Goal: Transaction & Acquisition: Book appointment/travel/reservation

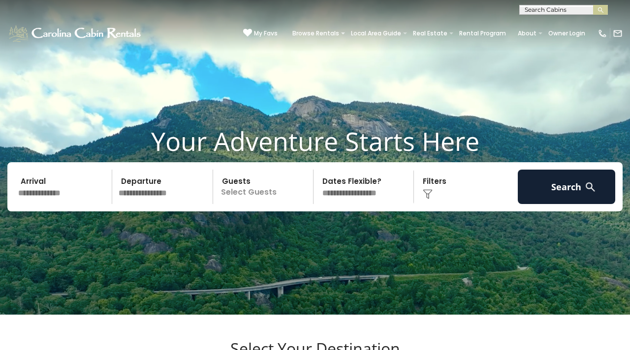
click at [93, 204] on input "text" at bounding box center [63, 187] width 97 height 34
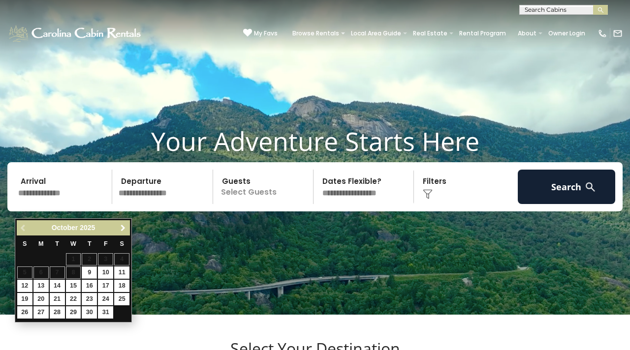
click at [123, 233] on link "Next" at bounding box center [123, 228] width 12 height 12
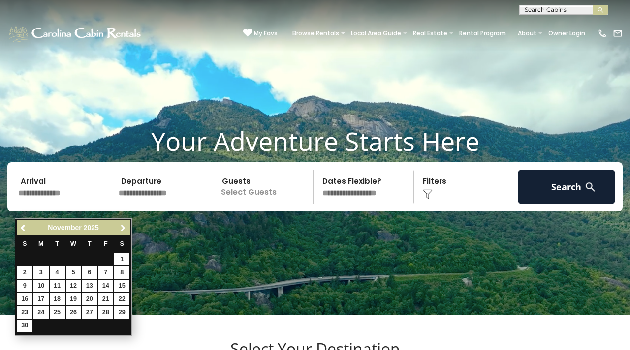
click at [123, 233] on link "Next" at bounding box center [123, 228] width 12 height 12
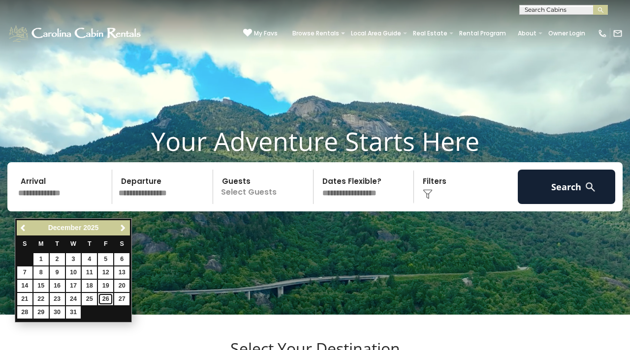
click at [106, 303] on link "26" at bounding box center [105, 299] width 15 height 12
type input "********"
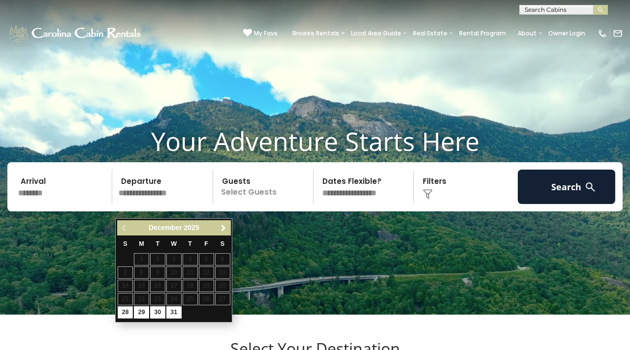
click at [226, 228] on span "Next" at bounding box center [223, 228] width 8 height 8
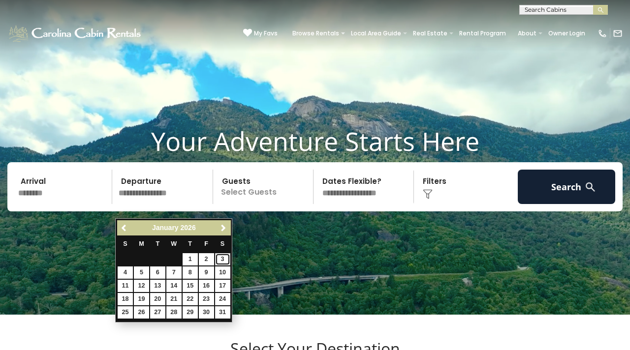
click at [222, 262] on link "3" at bounding box center [222, 259] width 15 height 12
type input "******"
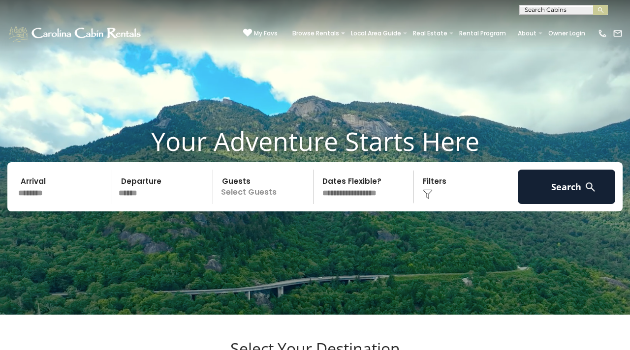
click at [261, 204] on p "Select Guests" at bounding box center [264, 187] width 97 height 34
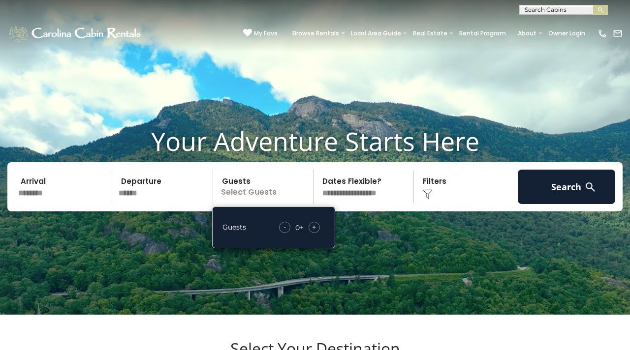
click at [315, 232] on span "+" at bounding box center [314, 227] width 4 height 10
click at [425, 204] on div "Click to Choose" at bounding box center [465, 187] width 97 height 34
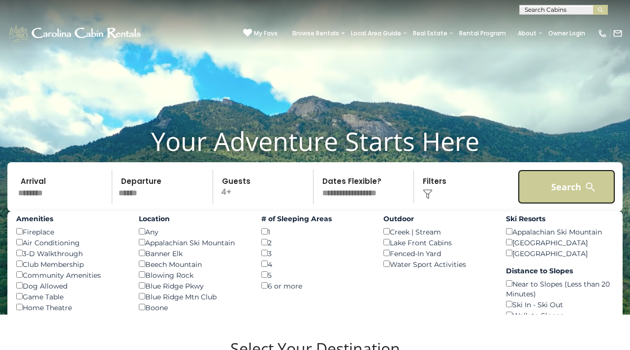
click at [547, 194] on button "Search" at bounding box center [566, 187] width 97 height 34
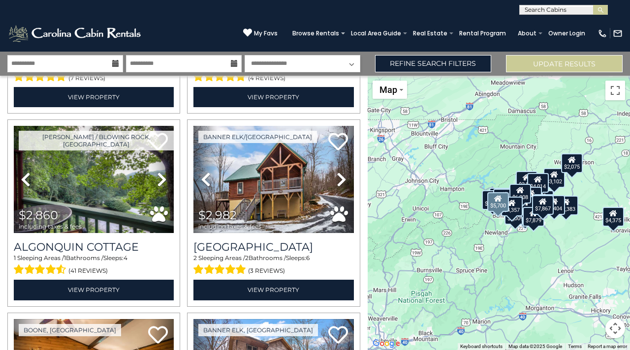
scroll to position [955, 0]
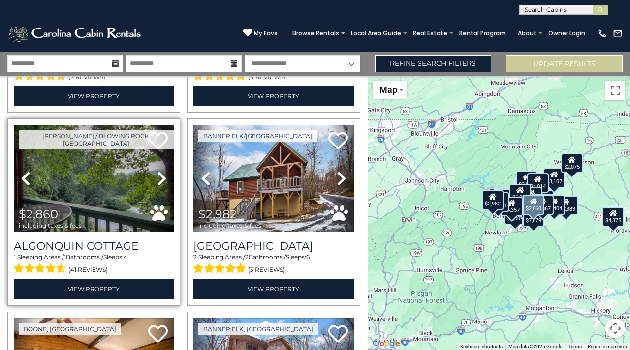
click at [159, 188] on link "Next" at bounding box center [162, 178] width 24 height 107
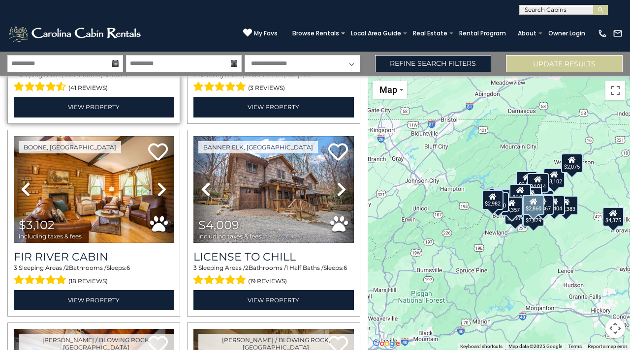
scroll to position [1139, 0]
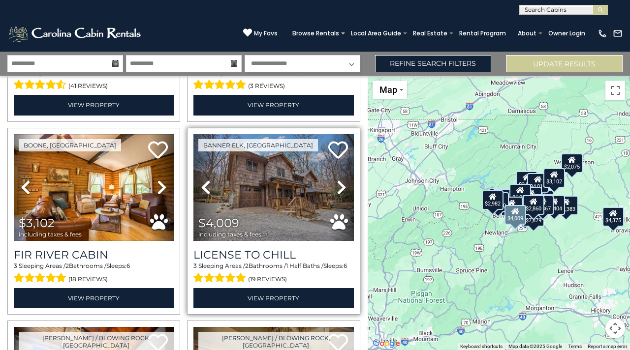
click at [337, 192] on icon at bounding box center [342, 188] width 10 height 16
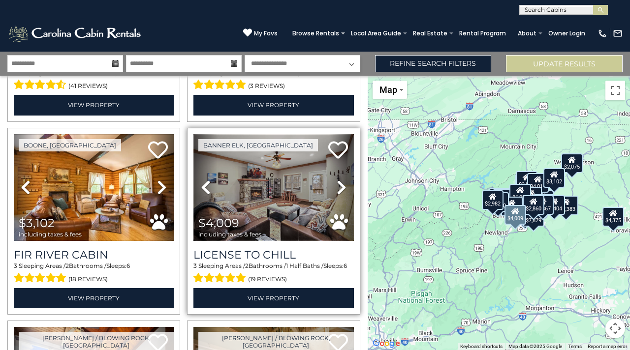
click at [329, 195] on img at bounding box center [273, 187] width 160 height 107
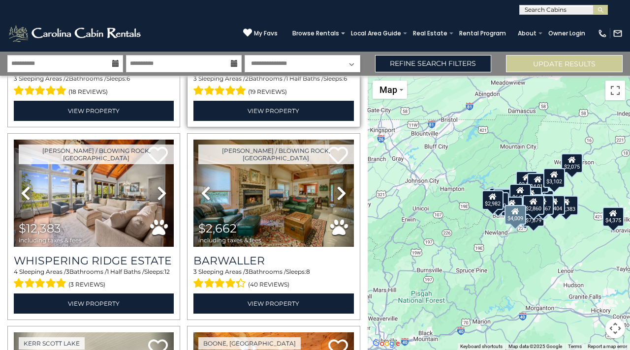
scroll to position [1329, 0]
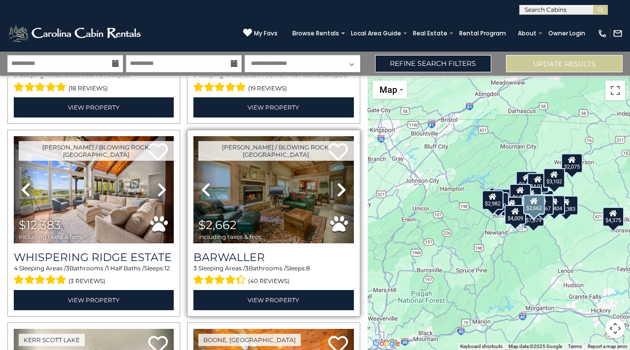
click at [338, 184] on icon at bounding box center [342, 190] width 10 height 16
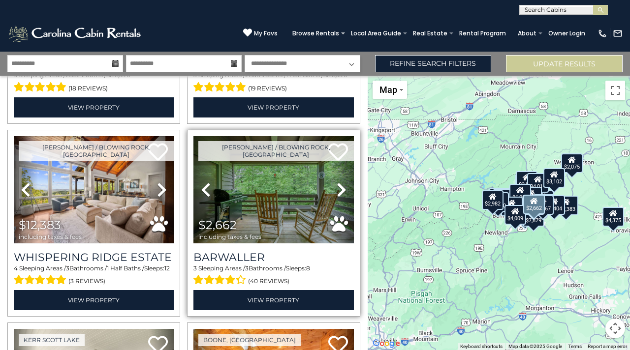
click at [338, 184] on icon at bounding box center [342, 190] width 10 height 16
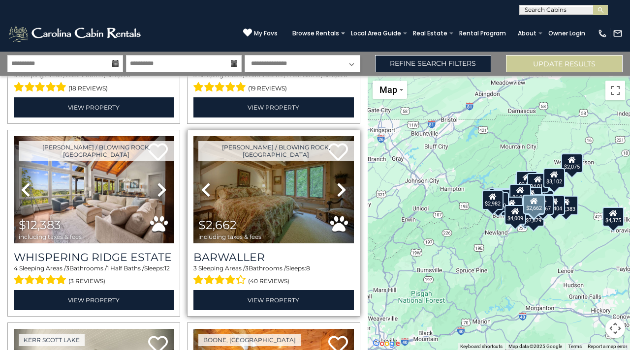
click at [338, 184] on icon at bounding box center [342, 190] width 10 height 16
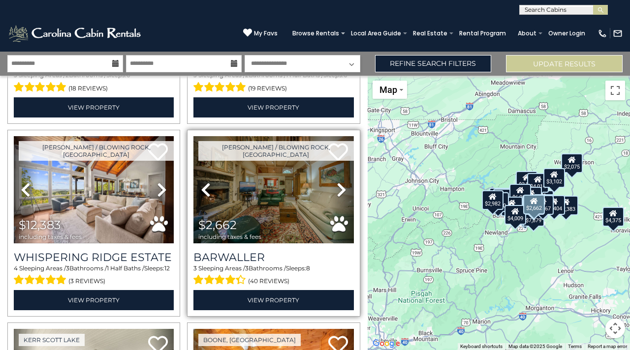
click at [338, 184] on icon at bounding box center [342, 190] width 10 height 16
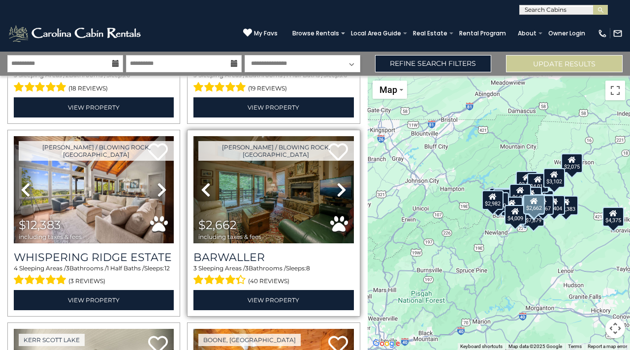
click at [338, 184] on icon at bounding box center [342, 190] width 10 height 16
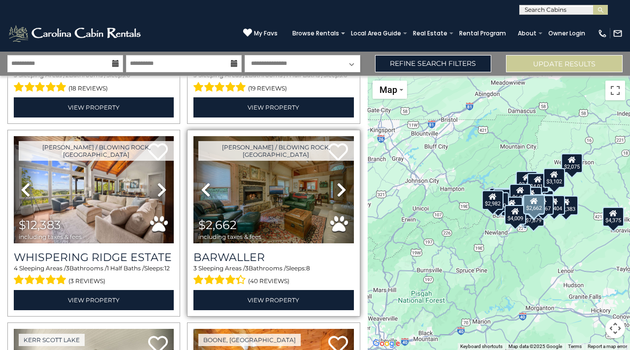
click at [338, 184] on icon at bounding box center [342, 190] width 10 height 16
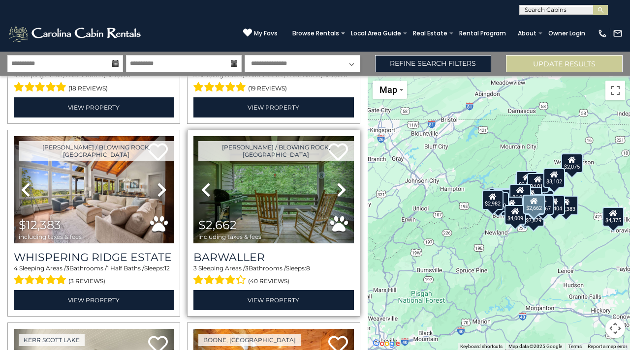
click at [338, 184] on icon at bounding box center [342, 190] width 10 height 16
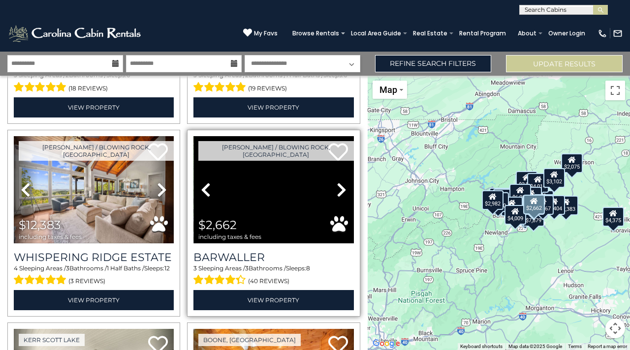
click at [338, 184] on icon at bounding box center [342, 190] width 10 height 16
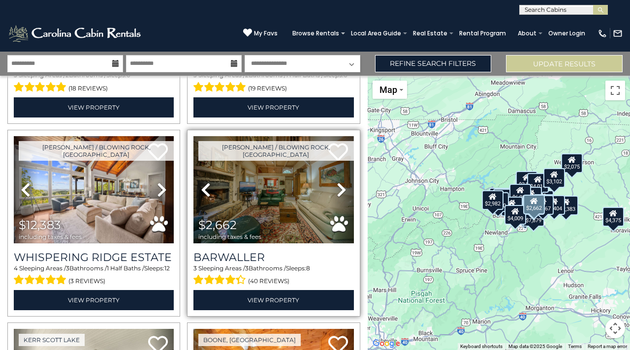
click at [338, 184] on icon at bounding box center [342, 190] width 10 height 16
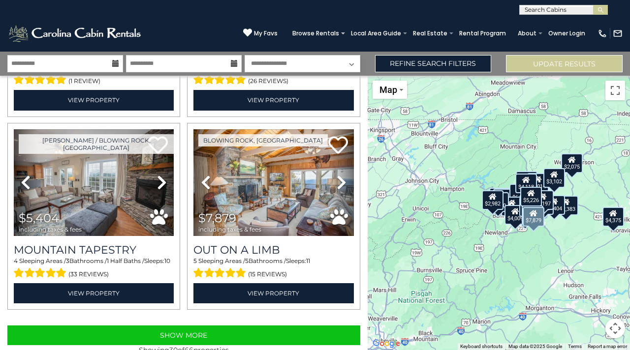
scroll to position [2707, 0]
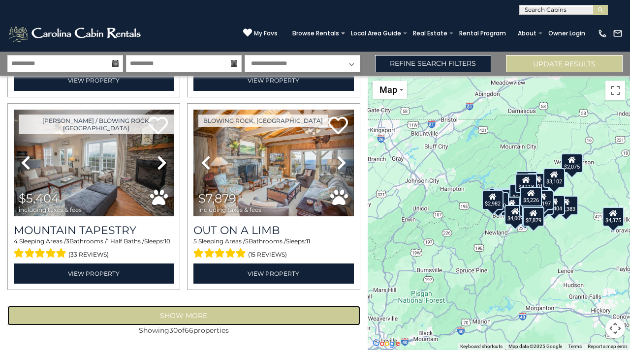
click at [218, 315] on button "Show More" at bounding box center [183, 316] width 353 height 20
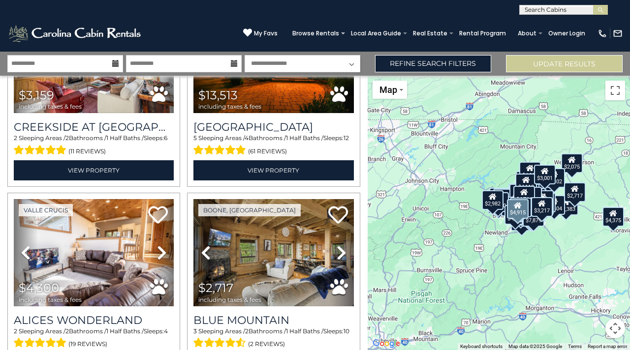
scroll to position [4361, 0]
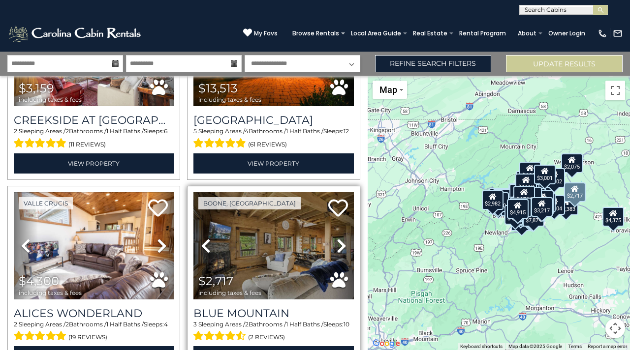
click at [337, 244] on icon at bounding box center [342, 246] width 10 height 16
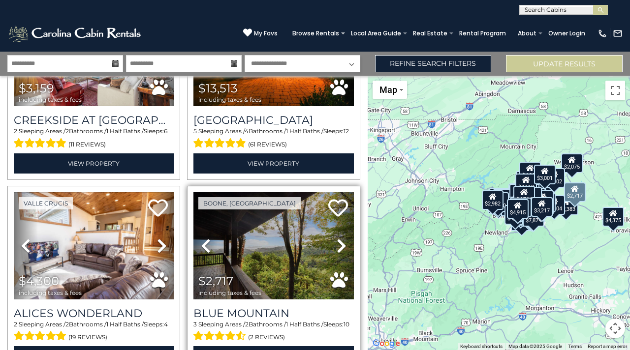
click at [337, 244] on icon at bounding box center [342, 246] width 10 height 16
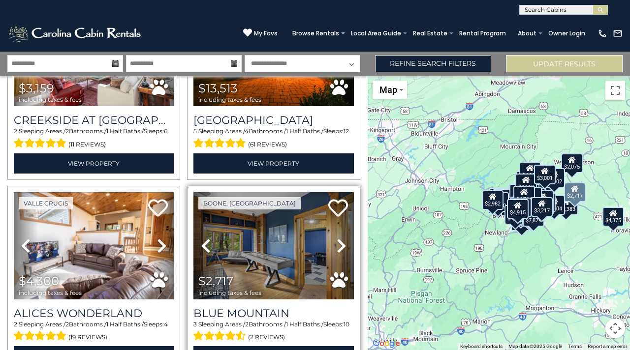
click at [337, 244] on icon at bounding box center [342, 246] width 10 height 16
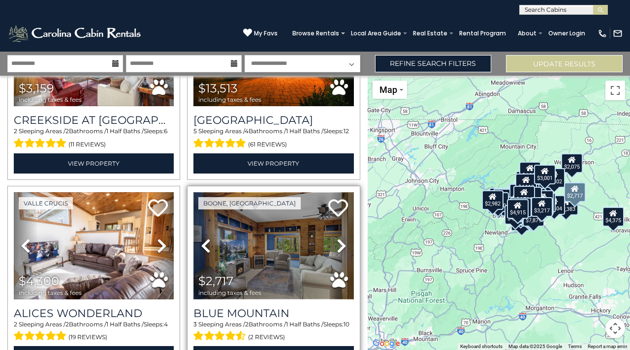
click at [281, 237] on img at bounding box center [273, 245] width 160 height 107
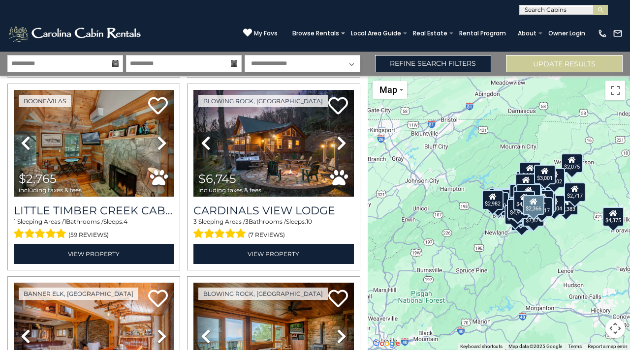
scroll to position [5053, 0]
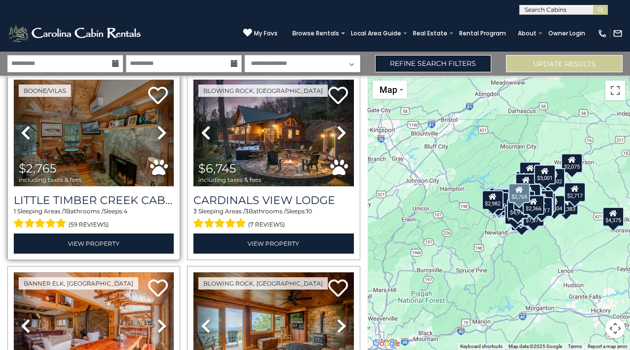
click at [157, 134] on icon at bounding box center [162, 133] width 10 height 16
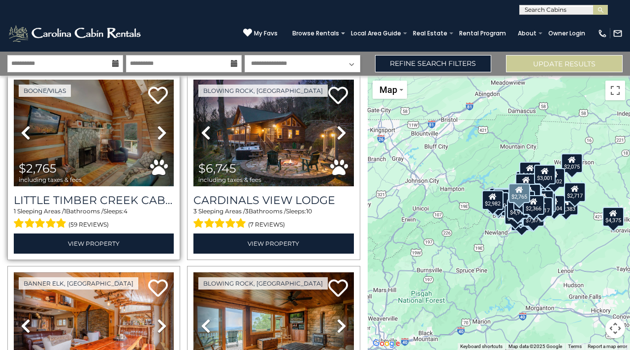
click at [157, 134] on icon at bounding box center [162, 133] width 10 height 16
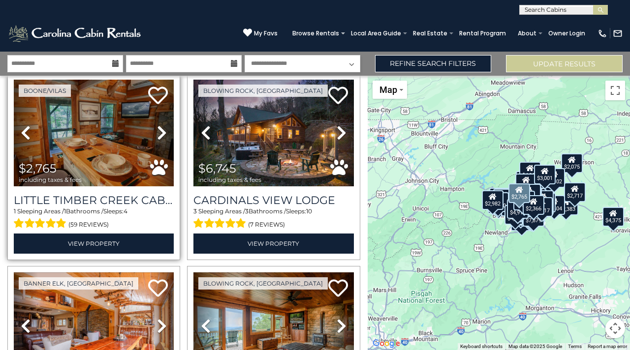
click at [157, 134] on icon at bounding box center [162, 133] width 10 height 16
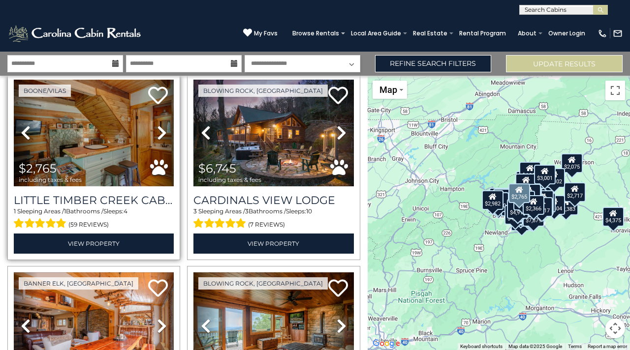
click at [157, 134] on icon at bounding box center [162, 133] width 10 height 16
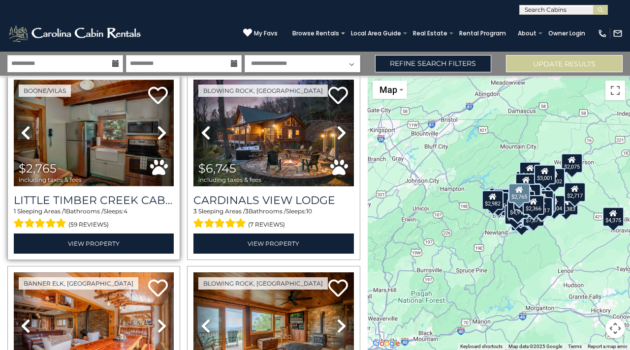
click at [157, 134] on icon at bounding box center [162, 133] width 10 height 16
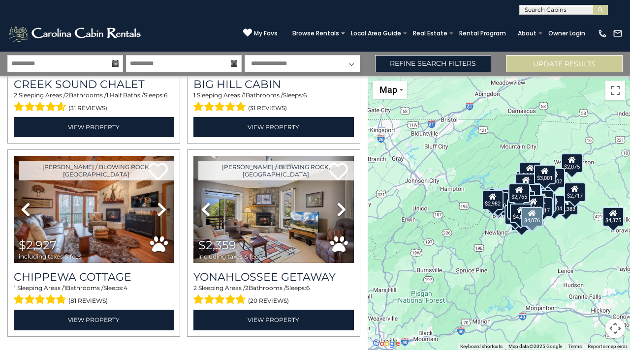
scroll to position [5602, 0]
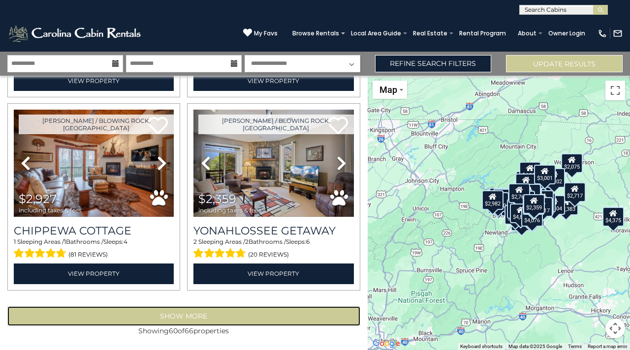
click at [196, 312] on button "Show More" at bounding box center [183, 317] width 353 height 20
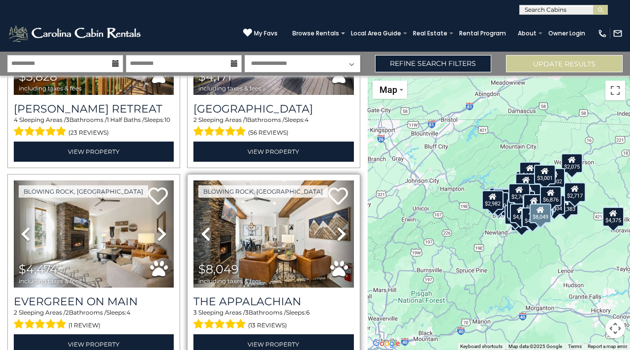
scroll to position [6161, 0]
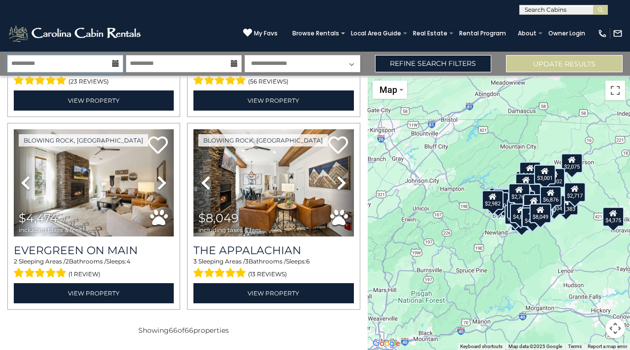
click at [107, 62] on input "**********" at bounding box center [65, 63] width 116 height 17
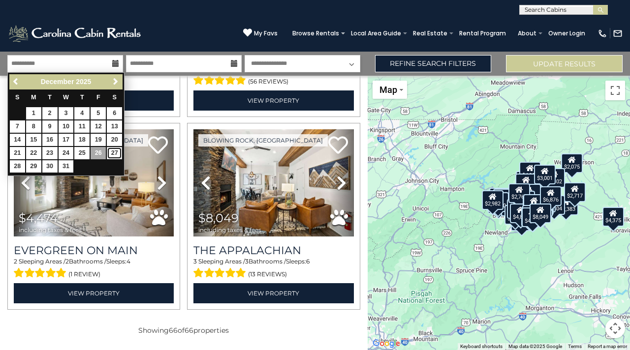
click at [120, 151] on link "27" at bounding box center [114, 153] width 15 height 12
type input "********"
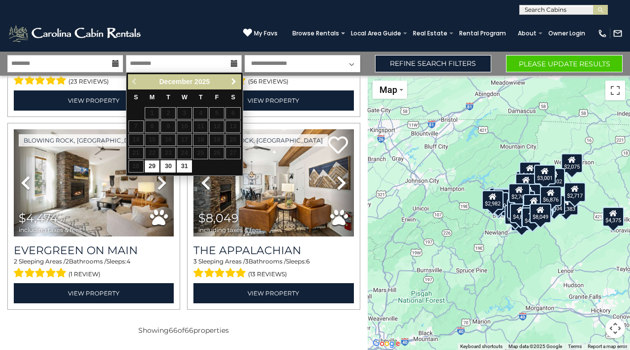
click at [235, 78] on span "Next" at bounding box center [234, 82] width 8 height 8
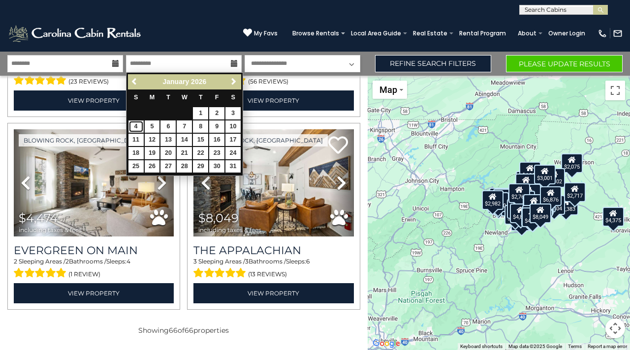
click at [140, 125] on link "4" at bounding box center [135, 127] width 15 height 12
type input "******"
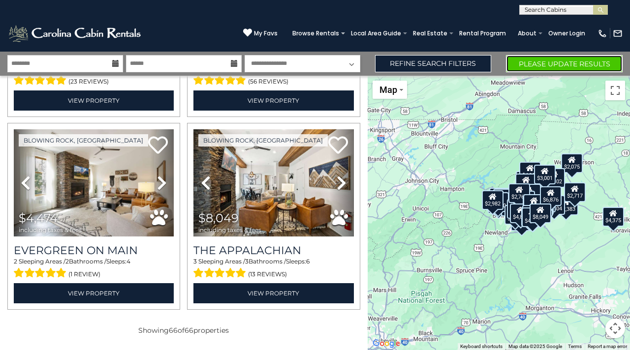
click at [534, 64] on button "Please Update Results" at bounding box center [564, 63] width 117 height 17
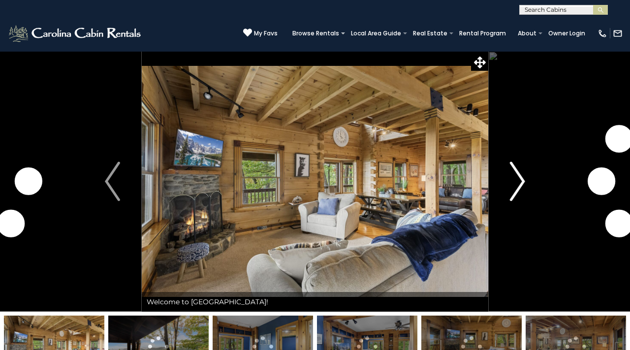
click at [507, 190] on button "Next" at bounding box center [517, 181] width 59 height 261
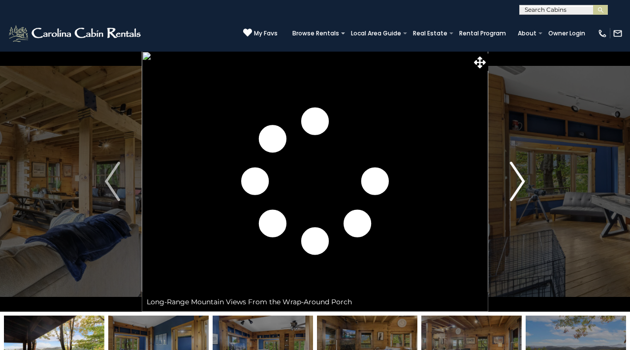
click at [507, 190] on button "Next" at bounding box center [517, 181] width 59 height 261
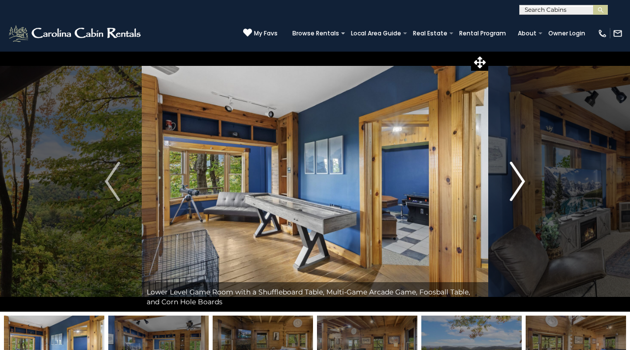
click at [507, 190] on button "Next" at bounding box center [517, 181] width 59 height 261
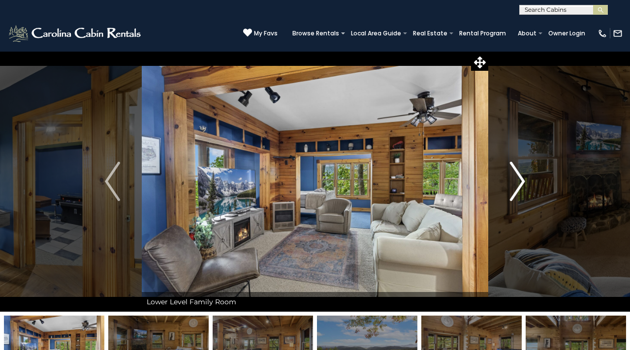
click at [508, 190] on button "Next" at bounding box center [517, 181] width 59 height 261
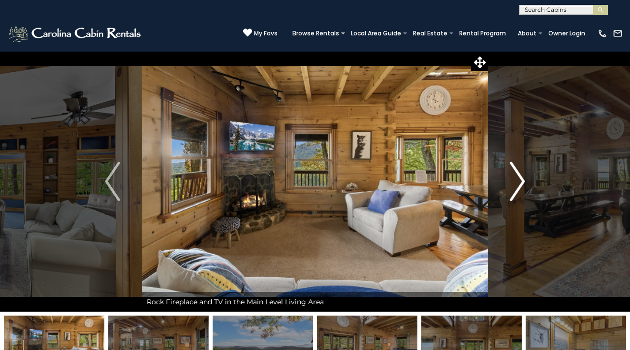
click at [508, 190] on button "Next" at bounding box center [517, 181] width 59 height 261
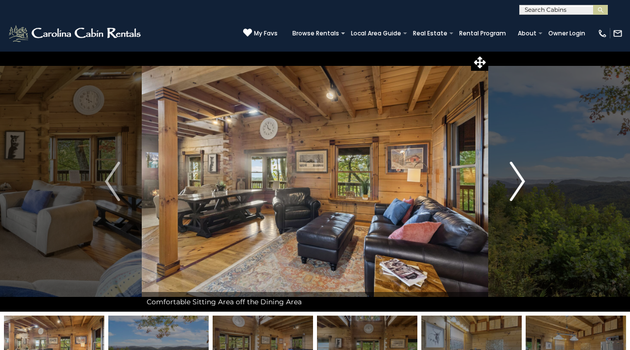
click at [508, 190] on button "Next" at bounding box center [517, 181] width 59 height 261
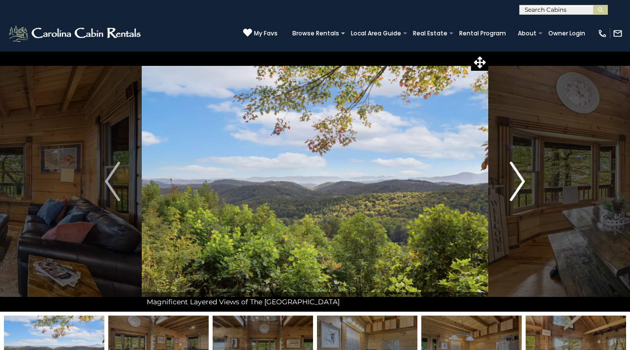
click at [508, 190] on button "Next" at bounding box center [517, 181] width 59 height 261
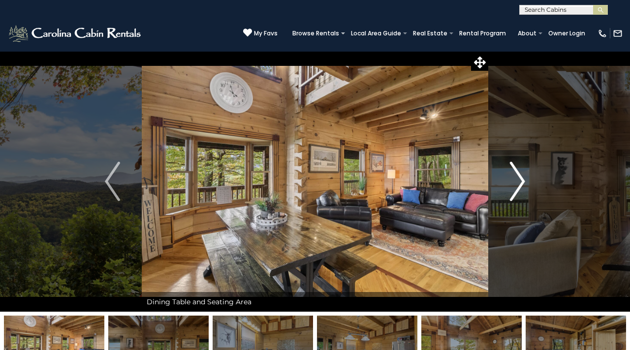
click at [508, 190] on button "Next" at bounding box center [517, 181] width 59 height 261
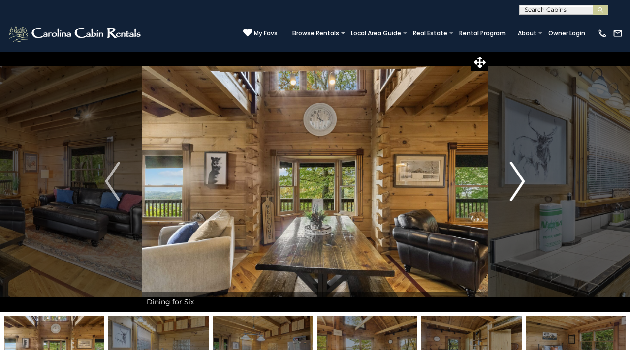
click at [508, 189] on button "Next" at bounding box center [517, 181] width 59 height 261
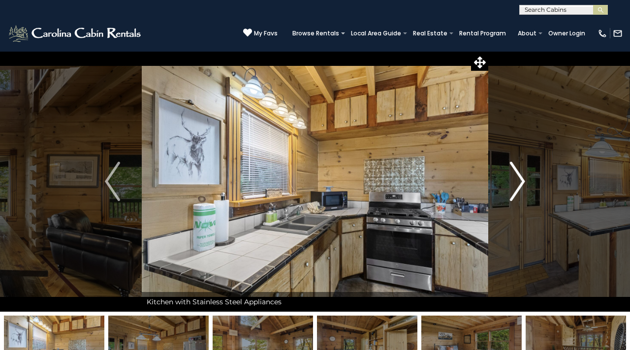
click at [508, 189] on button "Next" at bounding box center [517, 181] width 59 height 261
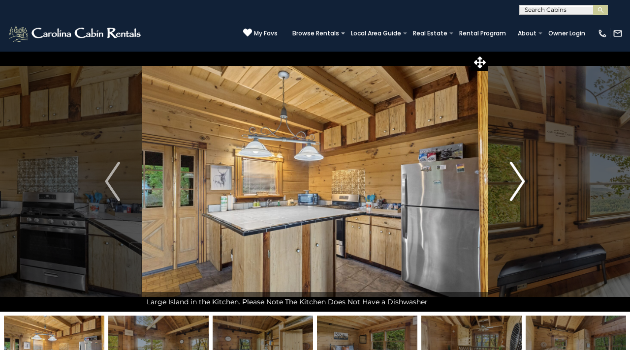
click at [508, 189] on button "Next" at bounding box center [517, 181] width 59 height 261
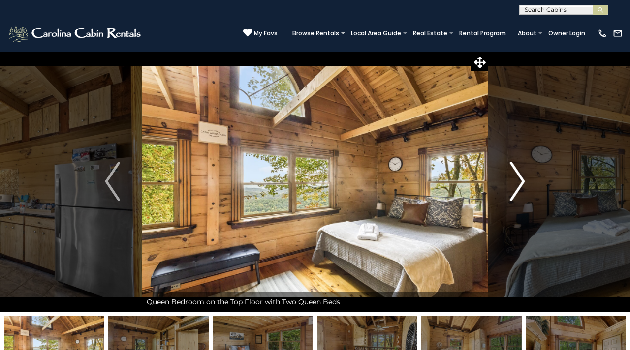
click at [508, 189] on button "Next" at bounding box center [517, 181] width 59 height 261
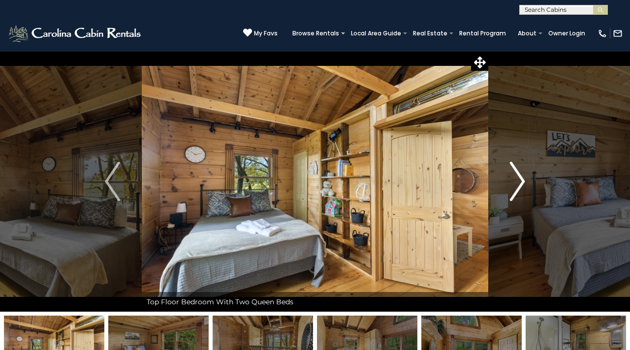
click at [508, 189] on button "Next" at bounding box center [517, 181] width 59 height 261
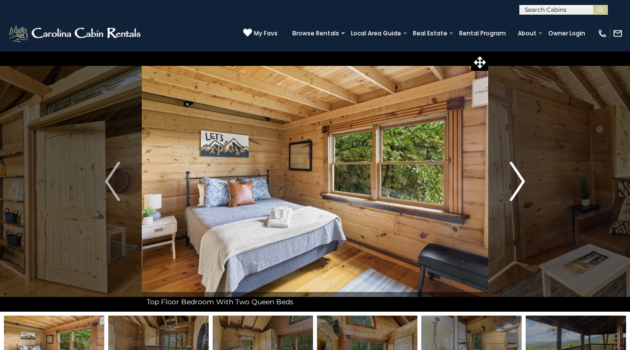
click at [508, 189] on button "Next" at bounding box center [517, 181] width 59 height 261
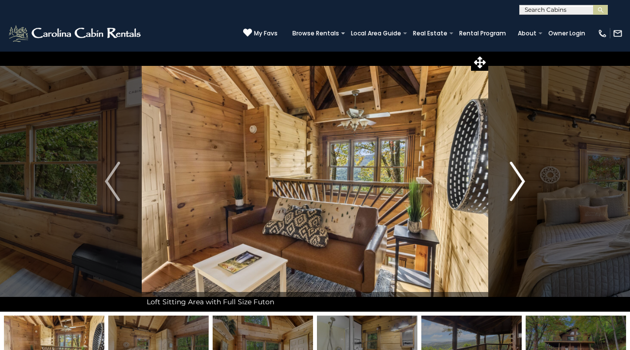
click at [508, 189] on button "Next" at bounding box center [517, 181] width 59 height 261
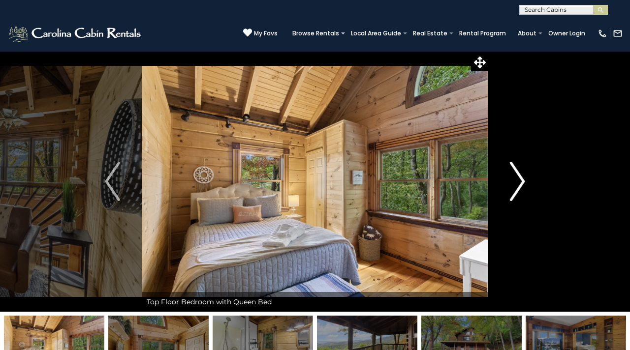
click at [508, 189] on button "Next" at bounding box center [517, 181] width 59 height 261
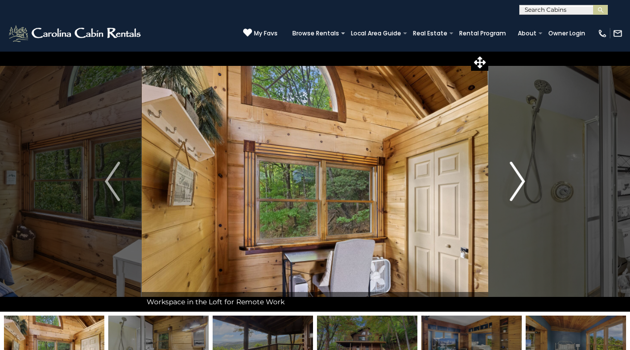
click at [508, 189] on button "Next" at bounding box center [517, 181] width 59 height 261
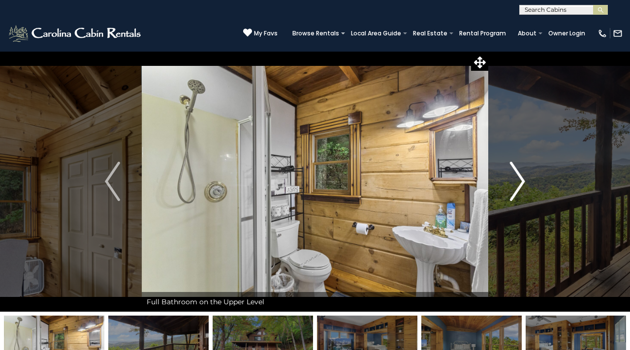
click at [509, 189] on button "Next" at bounding box center [517, 181] width 59 height 261
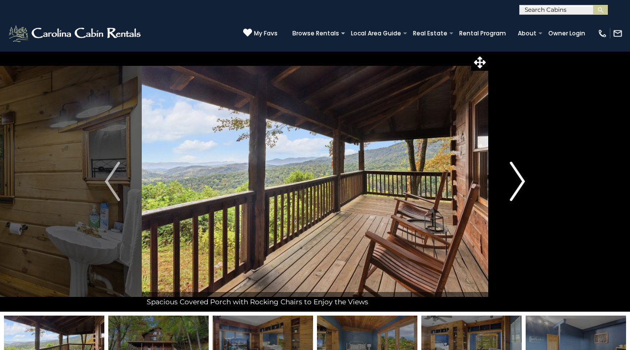
click at [509, 189] on button "Next" at bounding box center [517, 181] width 59 height 261
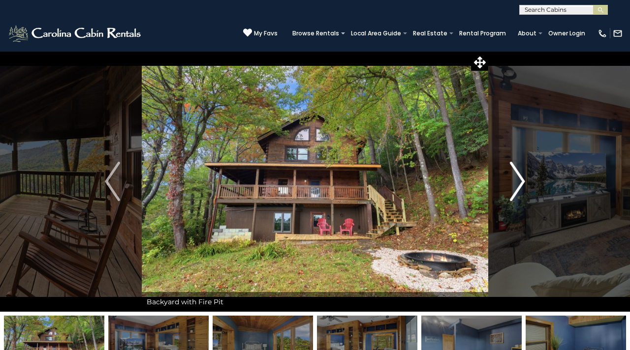
click at [509, 189] on button "Next" at bounding box center [517, 181] width 59 height 261
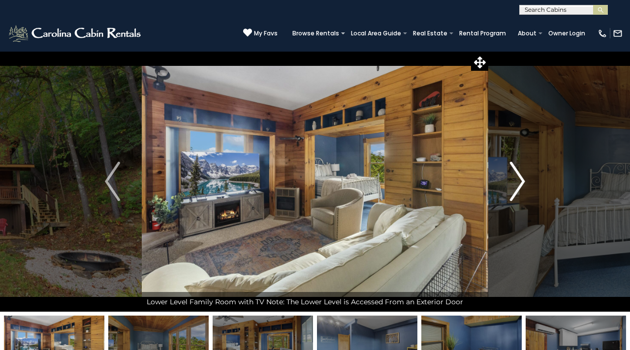
click at [509, 189] on button "Next" at bounding box center [517, 181] width 59 height 261
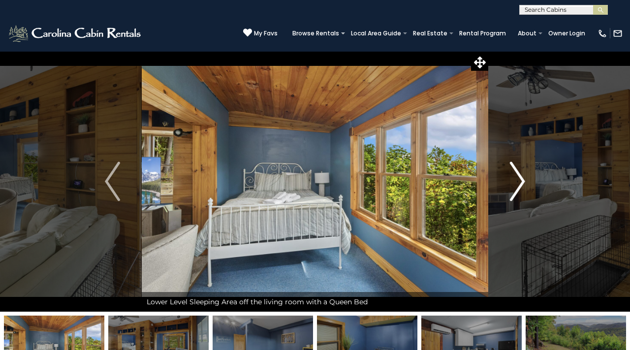
click at [509, 189] on button "Next" at bounding box center [517, 181] width 59 height 261
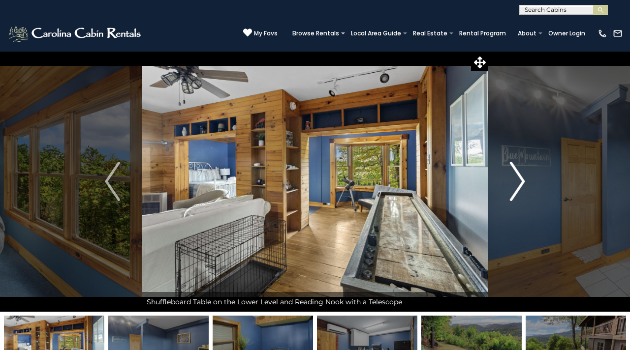
click at [509, 189] on button "Next" at bounding box center [517, 181] width 59 height 261
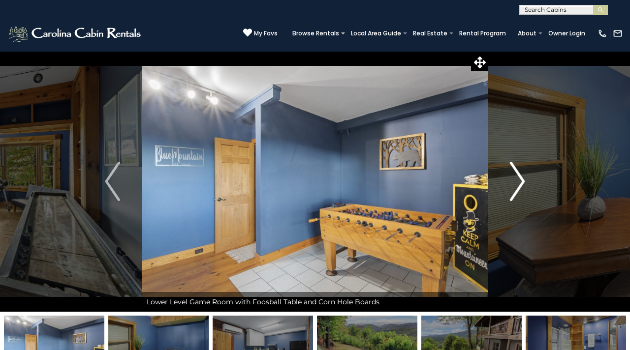
click at [509, 189] on button "Next" at bounding box center [517, 181] width 59 height 261
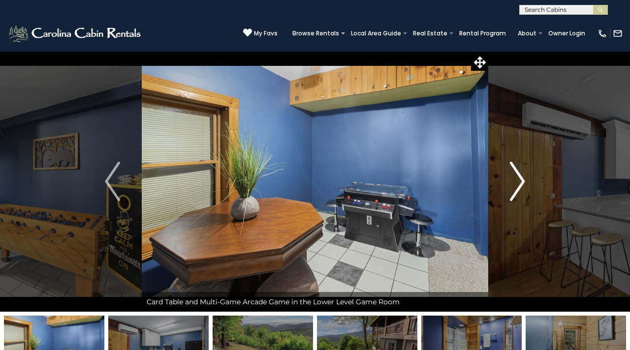
click at [509, 189] on button "Next" at bounding box center [517, 181] width 59 height 261
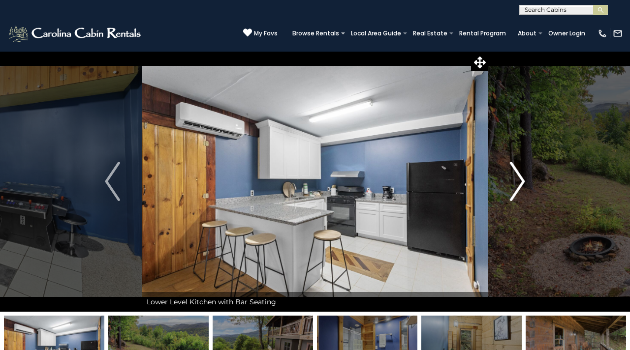
click at [509, 189] on button "Next" at bounding box center [517, 181] width 59 height 261
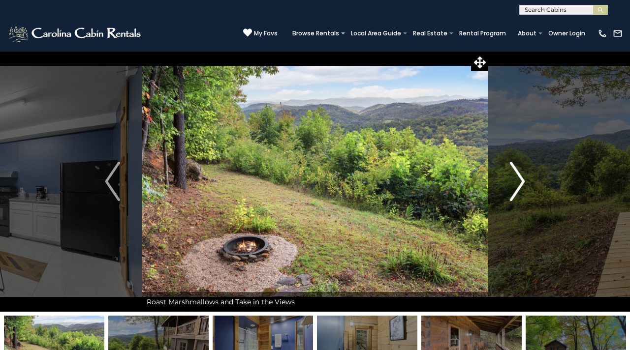
click at [509, 189] on button "Next" at bounding box center [517, 181] width 59 height 261
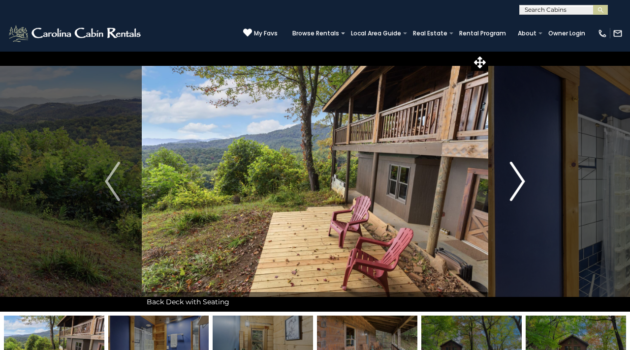
click at [509, 189] on button "Next" at bounding box center [517, 181] width 59 height 261
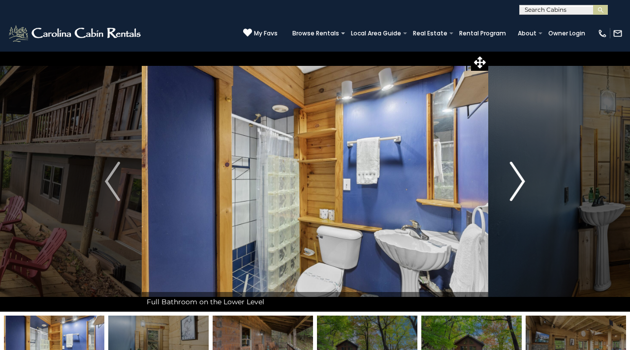
click at [509, 189] on button "Next" at bounding box center [517, 181] width 59 height 261
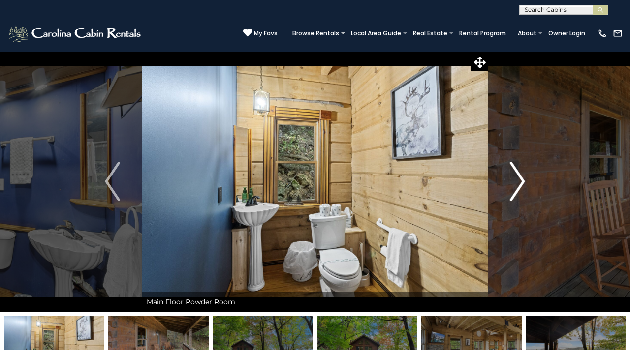
click at [509, 189] on button "Next" at bounding box center [517, 181] width 59 height 261
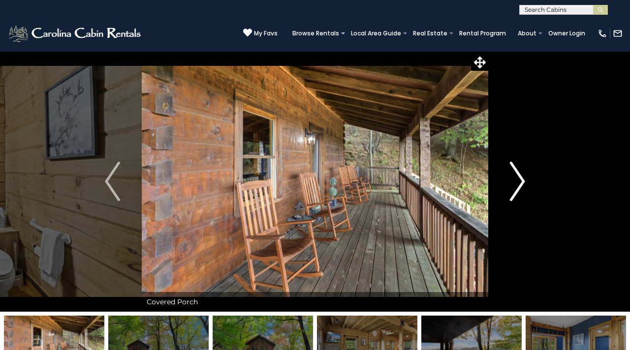
click at [509, 189] on button "Next" at bounding box center [517, 181] width 59 height 261
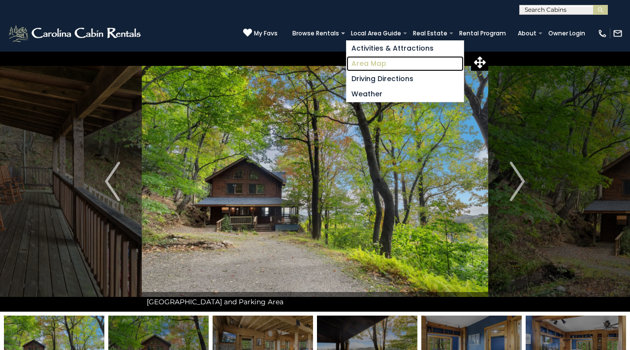
click at [366, 62] on link "Area Map" at bounding box center [404, 63] width 117 height 15
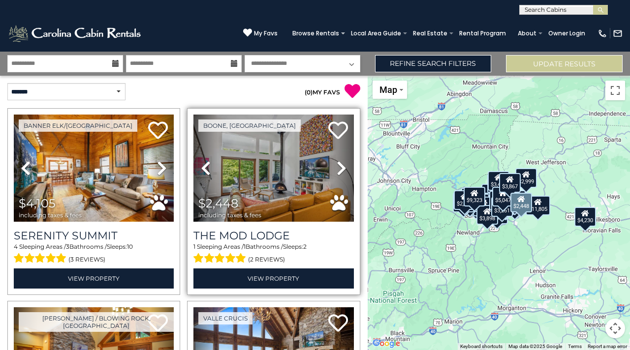
click at [334, 177] on link "Next" at bounding box center [342, 168] width 24 height 107
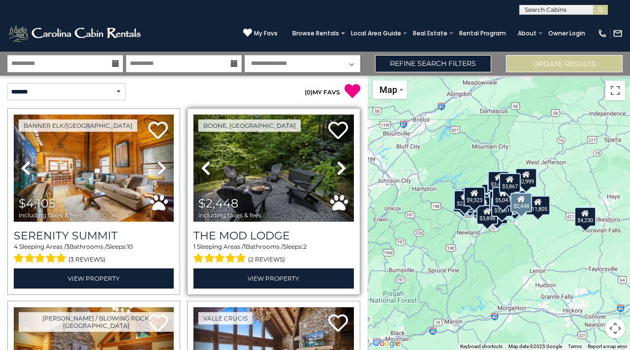
click at [334, 177] on link "Next" at bounding box center [342, 168] width 24 height 107
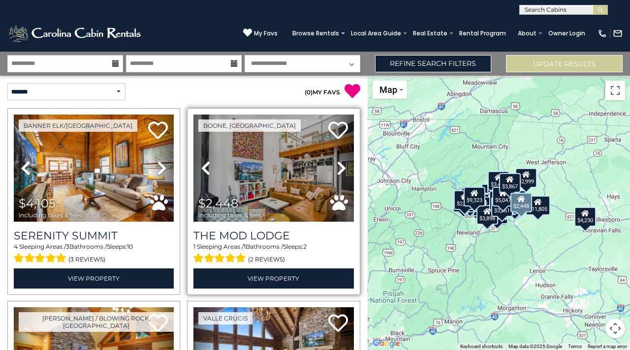
click at [334, 177] on link "Next" at bounding box center [342, 168] width 24 height 107
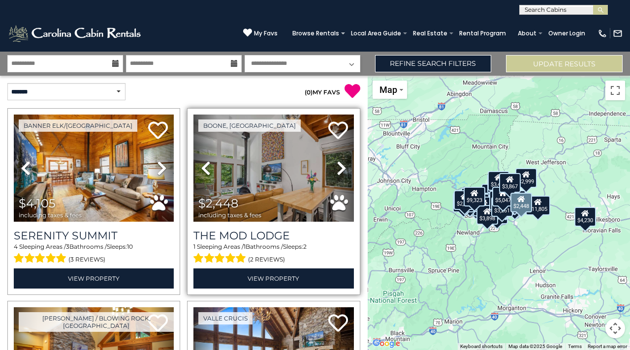
click at [334, 177] on link "Next" at bounding box center [342, 168] width 24 height 107
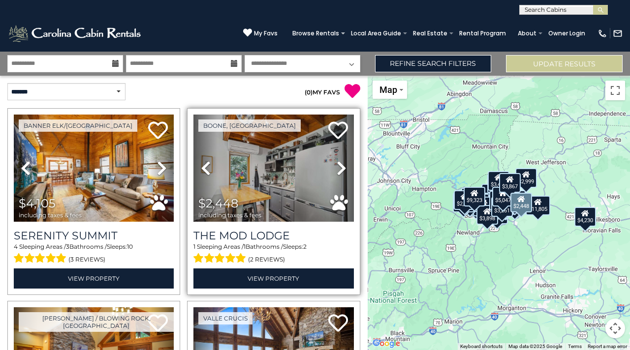
click at [334, 177] on link "Next" at bounding box center [342, 168] width 24 height 107
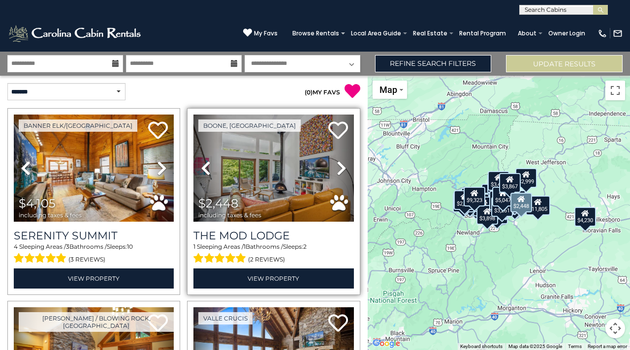
click at [334, 177] on link "Next" at bounding box center [342, 168] width 24 height 107
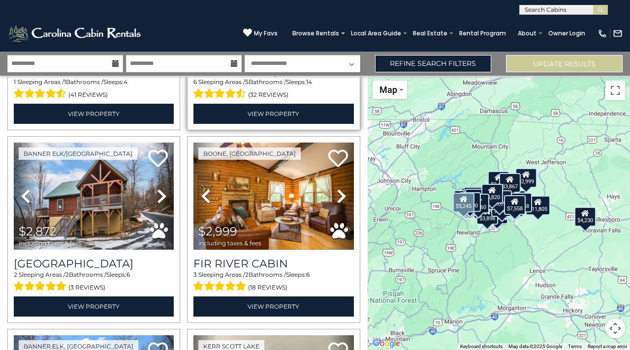
scroll to position [1521, 0]
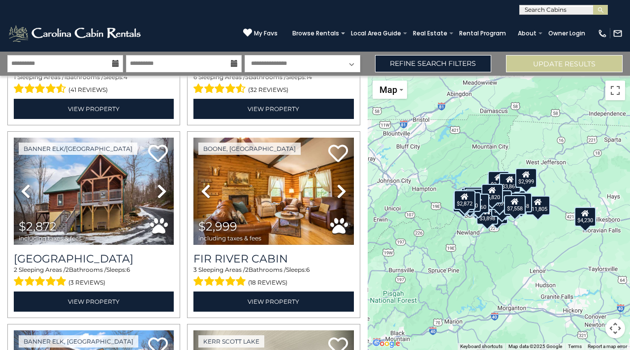
click at [615, 100] on div "$4,105 $2,448 $8,086 $13,691 $8,502 $1,781 $3,894 $5,820 $5,475 $7,558 $5,070 $…" at bounding box center [499, 213] width 262 height 275
click at [615, 93] on button "Toggle fullscreen view" at bounding box center [615, 91] width 20 height 20
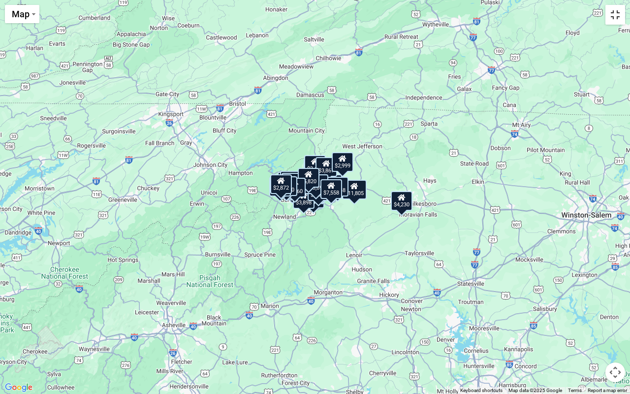
click at [617, 24] on button "Toggle fullscreen view" at bounding box center [615, 15] width 20 height 20
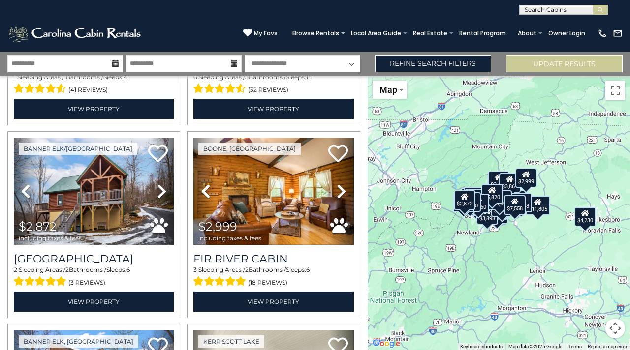
click at [614, 326] on button "Map camera controls" at bounding box center [615, 329] width 20 height 20
click at [594, 278] on button "Zoom in" at bounding box center [591, 280] width 20 height 20
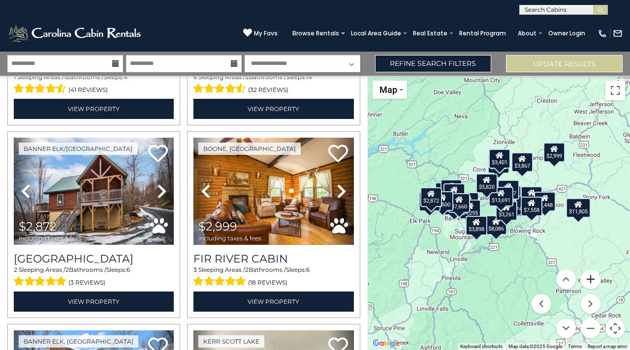
click at [594, 278] on button "Zoom in" at bounding box center [591, 280] width 20 height 20
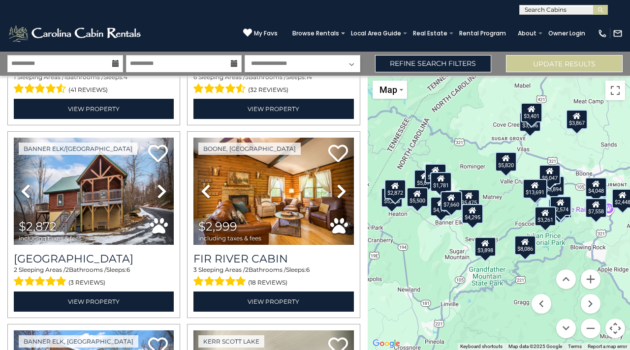
drag, startPoint x: 392, startPoint y: 178, endPoint x: 424, endPoint y: 177, distance: 32.0
click at [590, 275] on button "Zoom in" at bounding box center [591, 280] width 20 height 20
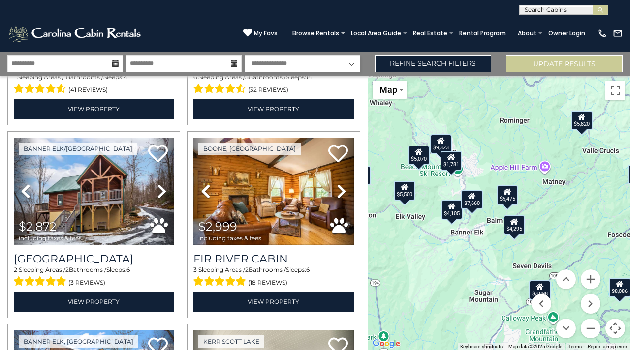
drag, startPoint x: 446, startPoint y: 168, endPoint x: 515, endPoint y: 169, distance: 68.9
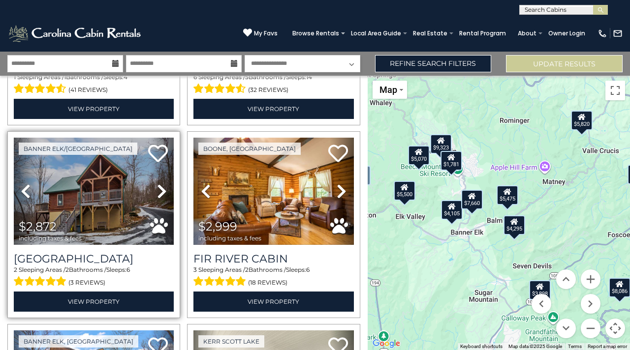
click at [159, 192] on icon at bounding box center [162, 192] width 10 height 16
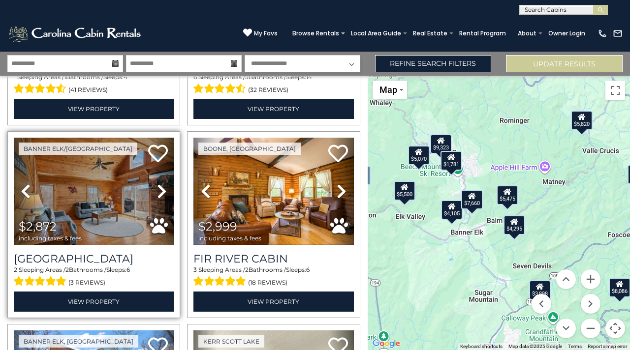
click at [159, 192] on icon at bounding box center [162, 192] width 10 height 16
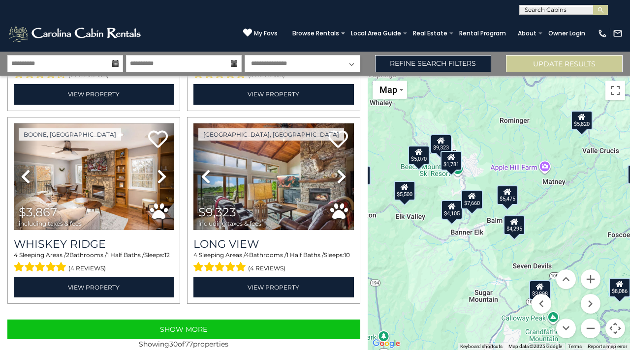
scroll to position [2707, 0]
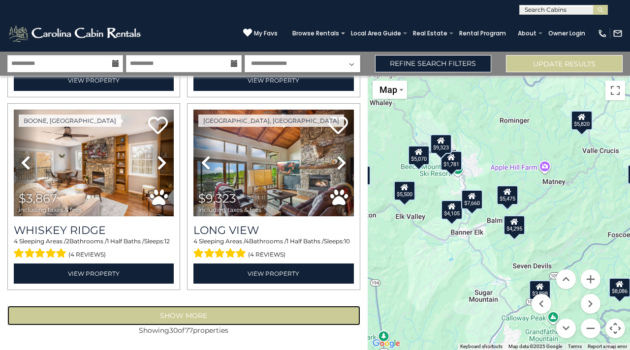
click at [213, 321] on button "Show More" at bounding box center [183, 316] width 353 height 20
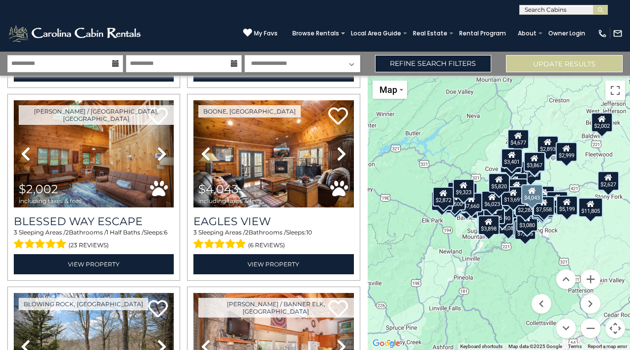
scroll to position [3104, 0]
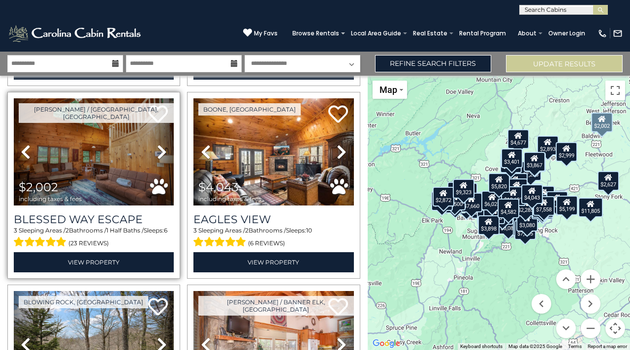
click at [163, 152] on icon at bounding box center [162, 152] width 10 height 16
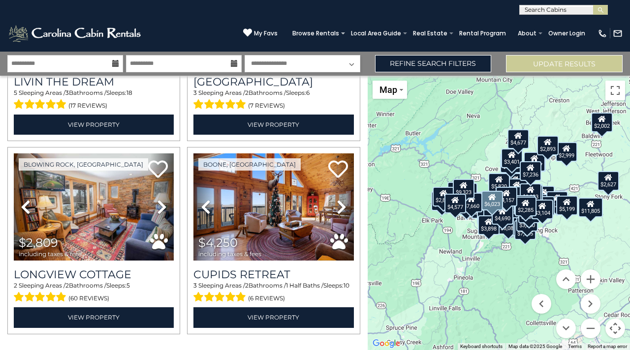
scroll to position [5602, 0]
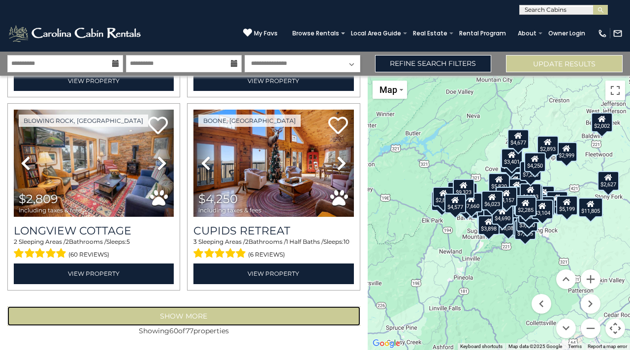
click at [284, 318] on button "Show More" at bounding box center [183, 317] width 353 height 20
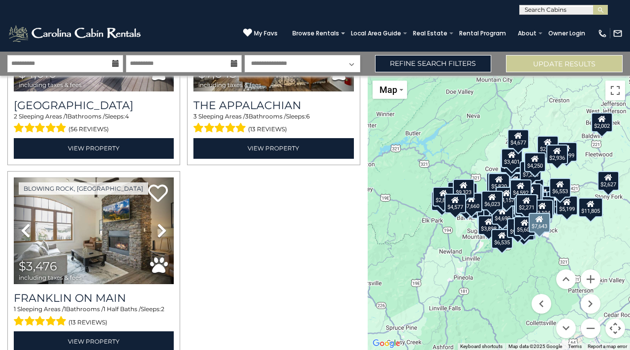
scroll to position [7319, 0]
